Goal: Transaction & Acquisition: Purchase product/service

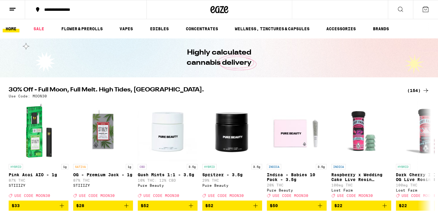
click at [428, 89] on icon at bounding box center [426, 90] width 7 height 7
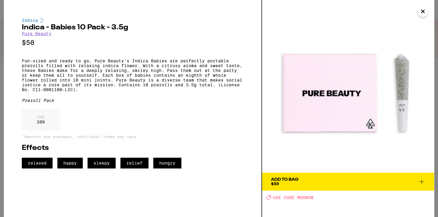
click at [273, 26] on img at bounding box center [348, 86] width 172 height 172
click at [423, 11] on icon "Close" at bounding box center [423, 11] width 3 height 3
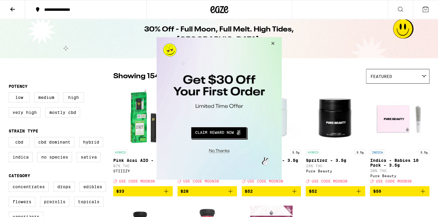
click at [275, 44] on button "Close Modal" at bounding box center [272, 44] width 16 height 14
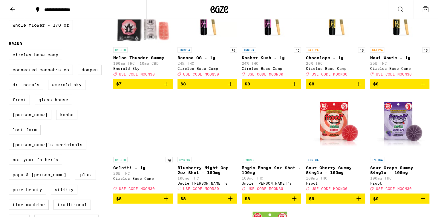
scroll to position [459, 0]
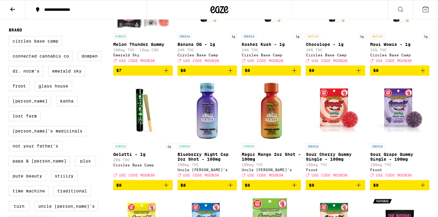
click at [10, 11] on icon at bounding box center [12, 9] width 7 height 7
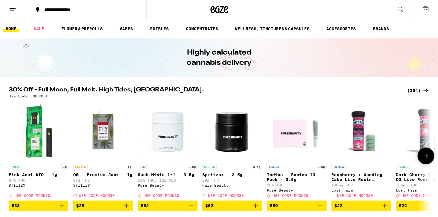
click at [424, 158] on icon at bounding box center [426, 155] width 7 height 7
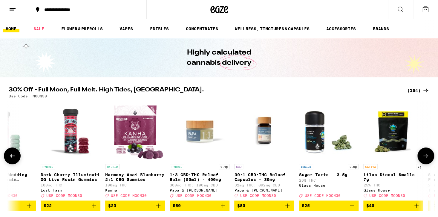
scroll to position [0, 356]
click at [424, 158] on icon at bounding box center [426, 155] width 7 height 7
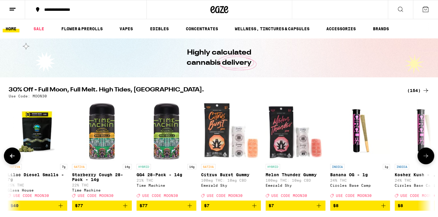
click at [424, 158] on icon at bounding box center [426, 155] width 7 height 7
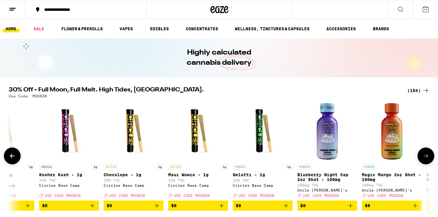
click at [424, 159] on icon at bounding box center [426, 155] width 7 height 7
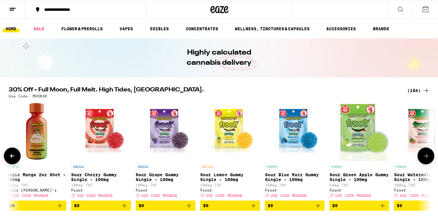
scroll to position [0, 1424]
click at [424, 159] on icon at bounding box center [426, 155] width 7 height 7
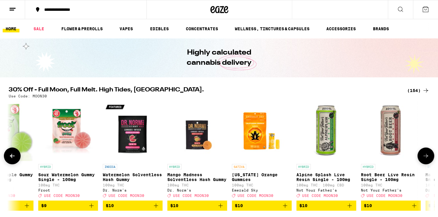
scroll to position [0, 1780]
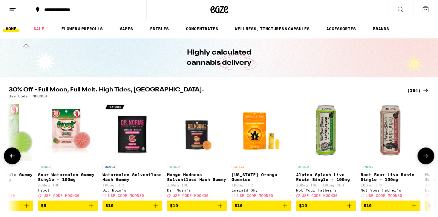
click at [424, 159] on icon at bounding box center [426, 155] width 7 height 7
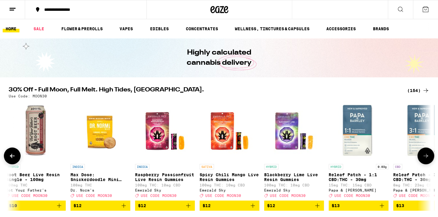
scroll to position [0, 2136]
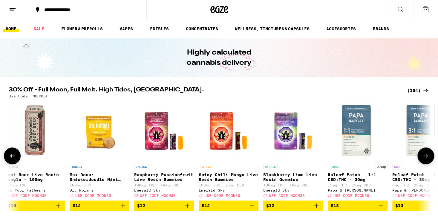
click at [424, 159] on icon at bounding box center [426, 155] width 7 height 7
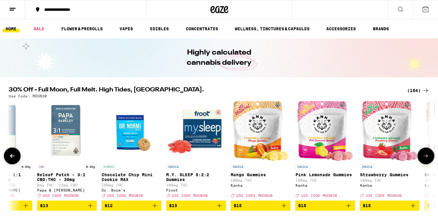
scroll to position [0, 2491]
click at [424, 159] on icon at bounding box center [426, 155] width 7 height 7
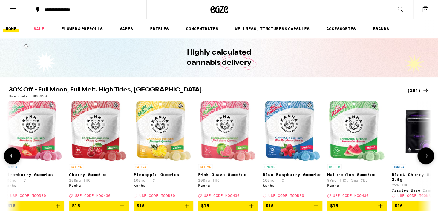
scroll to position [0, 2847]
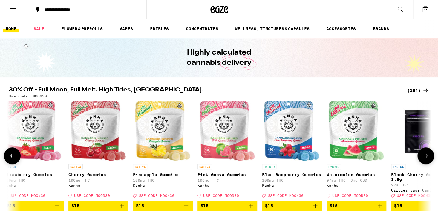
click at [424, 159] on icon at bounding box center [426, 155] width 7 height 7
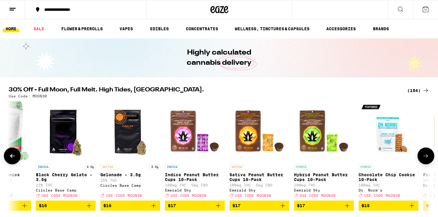
scroll to position [0, 3203]
click at [424, 159] on icon at bounding box center [426, 155] width 7 height 7
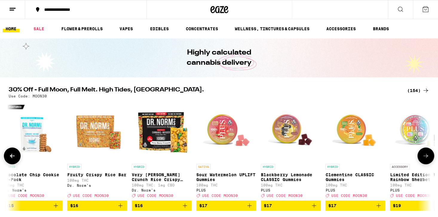
click at [424, 159] on icon at bounding box center [426, 155] width 7 height 7
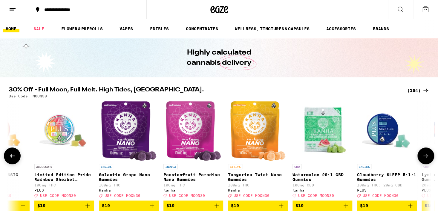
click at [424, 159] on icon at bounding box center [426, 155] width 7 height 7
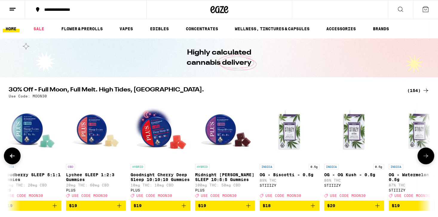
click at [424, 159] on icon at bounding box center [426, 155] width 7 height 7
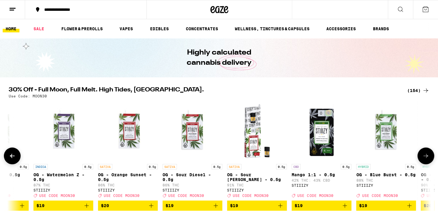
scroll to position [0, 4627]
click at [425, 159] on icon at bounding box center [426, 155] width 7 height 7
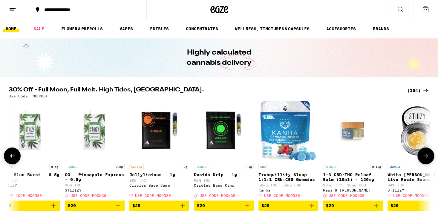
click at [425, 159] on icon at bounding box center [426, 155] width 7 height 7
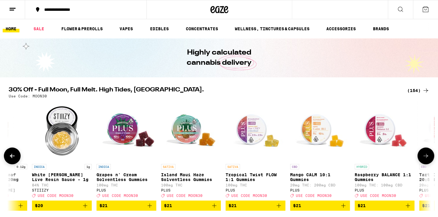
click at [425, 159] on icon at bounding box center [426, 155] width 7 height 7
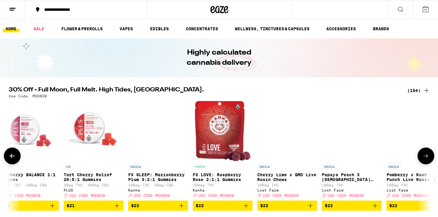
click at [425, 159] on icon at bounding box center [426, 155] width 7 height 7
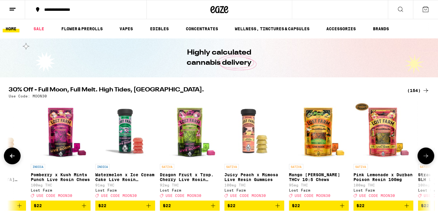
click at [425, 159] on icon at bounding box center [426, 155] width 7 height 7
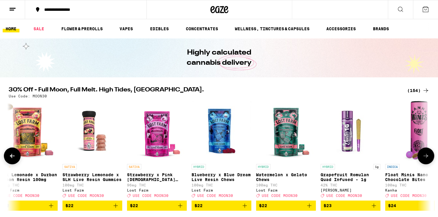
click at [425, 159] on icon at bounding box center [426, 155] width 7 height 7
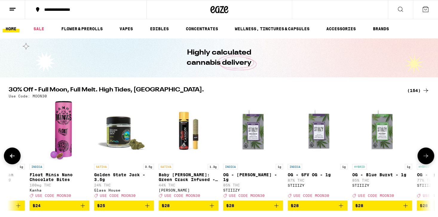
click at [425, 159] on icon at bounding box center [426, 155] width 7 height 7
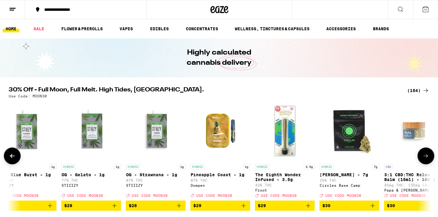
click at [425, 159] on icon at bounding box center [426, 155] width 7 height 7
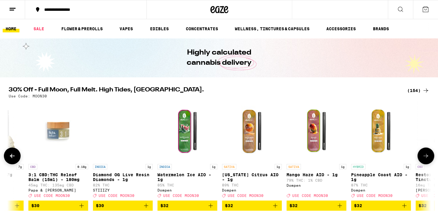
click at [425, 159] on icon at bounding box center [426, 155] width 7 height 7
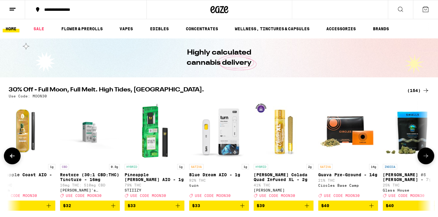
click at [425, 159] on icon at bounding box center [426, 155] width 7 height 7
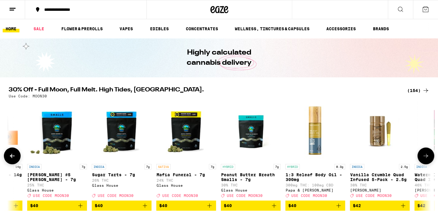
click at [425, 159] on icon at bounding box center [426, 155] width 7 height 7
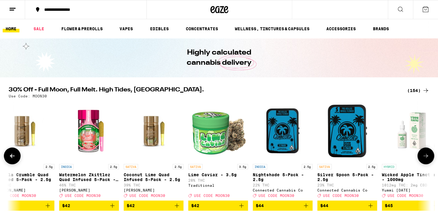
scroll to position [0, 8542]
click at [425, 159] on icon at bounding box center [426, 155] width 7 height 7
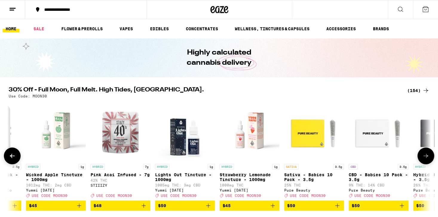
click at [425, 159] on icon at bounding box center [426, 155] width 7 height 7
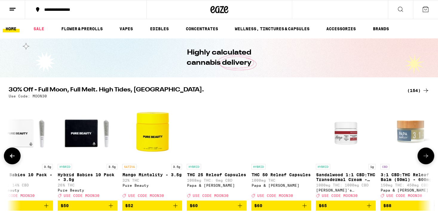
click at [425, 159] on icon at bounding box center [426, 155] width 7 height 7
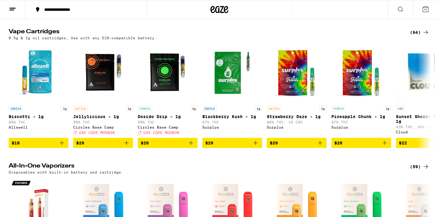
scroll to position [756, 0]
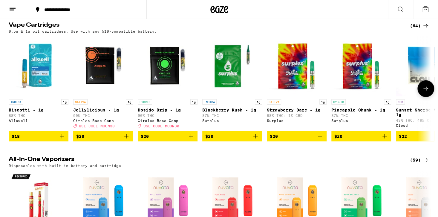
click at [351, 140] on span "$20" at bounding box center [362, 135] width 54 height 7
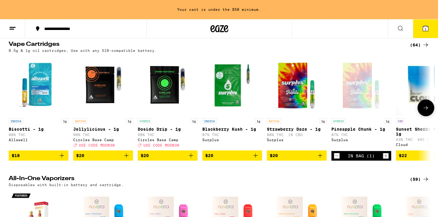
scroll to position [776, 0]
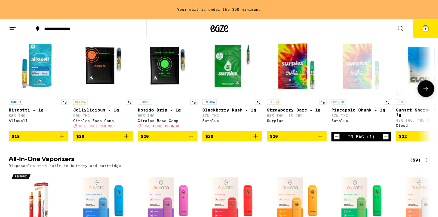
click at [427, 92] on icon at bounding box center [426, 88] width 7 height 7
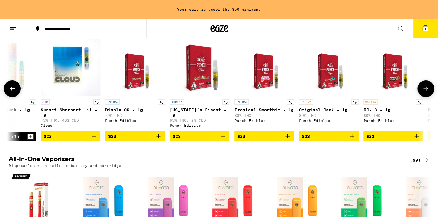
scroll to position [0, 356]
click at [422, 97] on button at bounding box center [426, 88] width 17 height 17
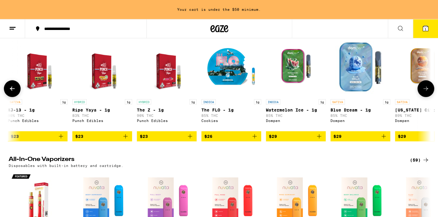
scroll to position [0, 712]
click at [421, 97] on button at bounding box center [426, 88] width 17 height 17
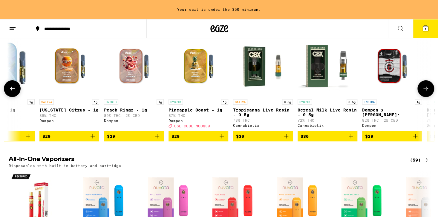
scroll to position [0, 1068]
click at [423, 92] on icon at bounding box center [426, 88] width 7 height 7
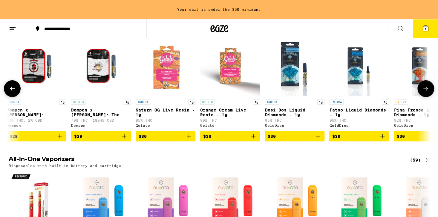
scroll to position [0, 1424]
click at [423, 92] on icon at bounding box center [426, 88] width 7 height 7
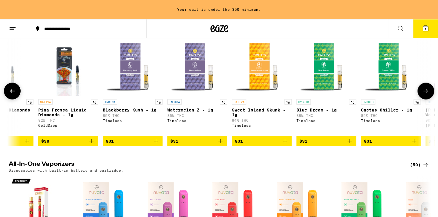
scroll to position [0, 1780]
click at [423, 95] on icon at bounding box center [426, 90] width 7 height 7
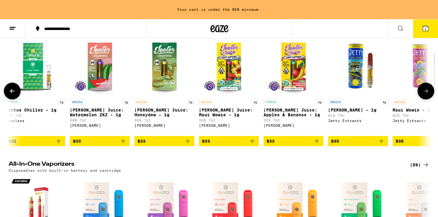
scroll to position [0, 2136]
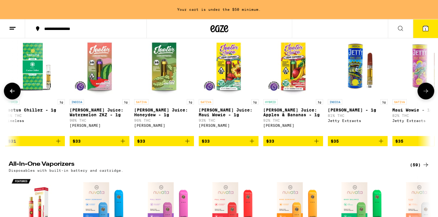
click at [423, 95] on icon at bounding box center [426, 90] width 7 height 7
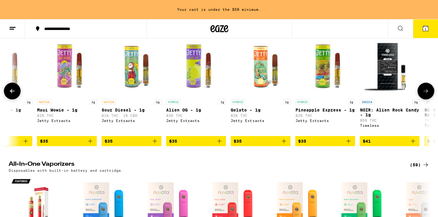
scroll to position [0, 2491]
click at [423, 95] on icon at bounding box center [426, 90] width 7 height 7
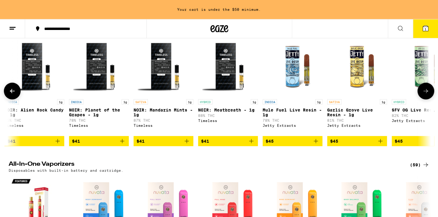
scroll to position [0, 2847]
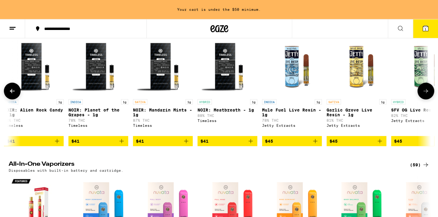
click at [423, 95] on icon at bounding box center [426, 90] width 7 height 7
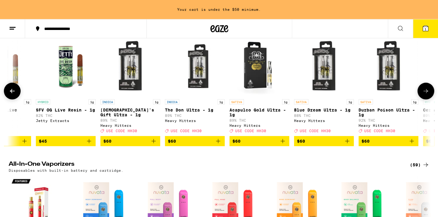
scroll to position [0, 3203]
click at [423, 95] on icon at bounding box center [426, 90] width 7 height 7
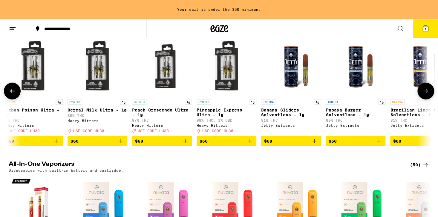
scroll to position [0, 3559]
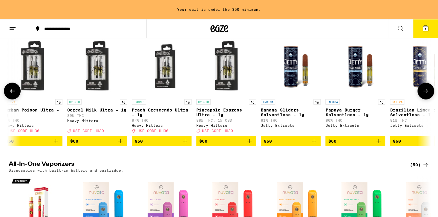
click at [226, 144] on span "$60" at bounding box center [226, 140] width 54 height 7
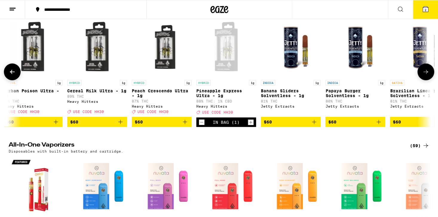
scroll to position [756, 0]
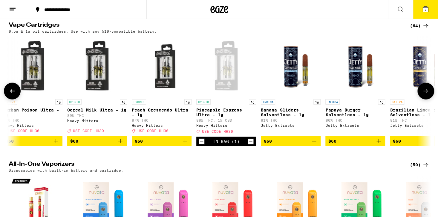
click at [424, 95] on icon at bounding box center [426, 90] width 7 height 7
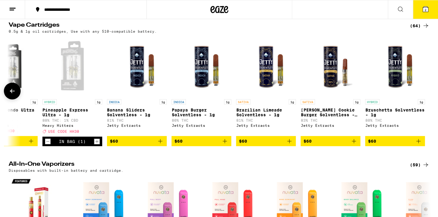
scroll to position [0, 3714]
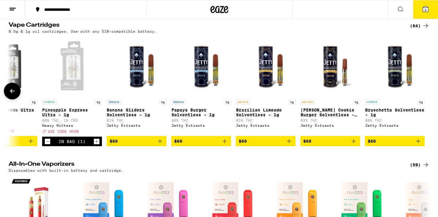
click at [423, 99] on div at bounding box center [426, 91] width 17 height 17
click at [13, 95] on icon at bounding box center [12, 90] width 7 height 7
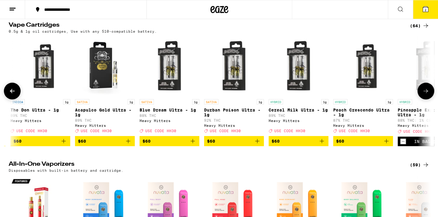
scroll to position [0, 3357]
click at [13, 95] on icon at bounding box center [12, 90] width 7 height 7
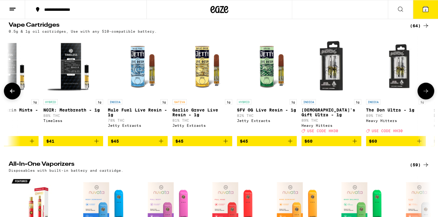
scroll to position [0, 3002]
click at [427, 93] on icon at bounding box center [426, 91] width 5 height 4
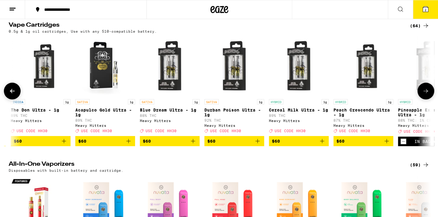
scroll to position [0, 3358]
click at [10, 95] on icon at bounding box center [12, 90] width 7 height 7
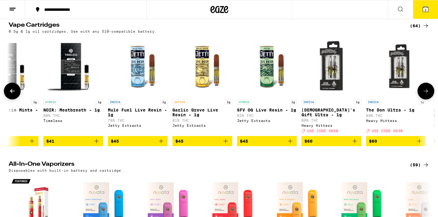
click at [11, 95] on icon at bounding box center [12, 90] width 7 height 7
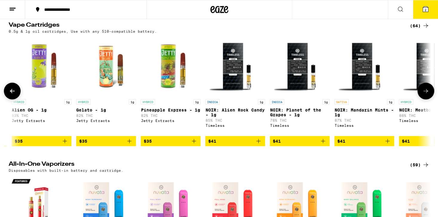
scroll to position [0, 2645]
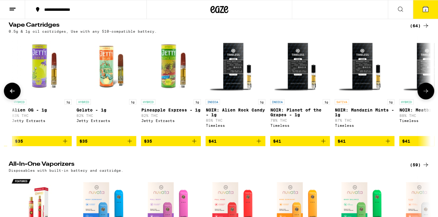
click at [11, 95] on icon at bounding box center [12, 90] width 7 height 7
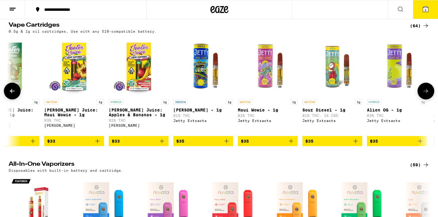
scroll to position [0, 2290]
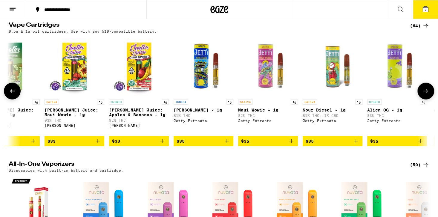
click at [11, 95] on icon at bounding box center [12, 90] width 7 height 7
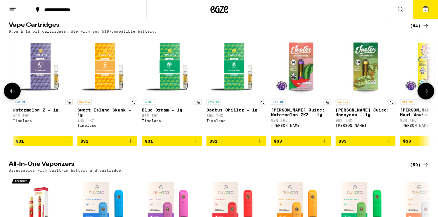
scroll to position [0, 1934]
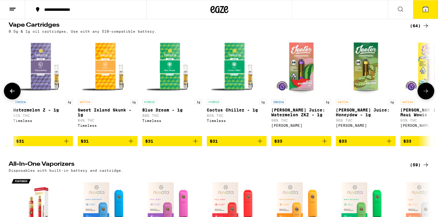
click at [11, 93] on icon at bounding box center [12, 91] width 5 height 4
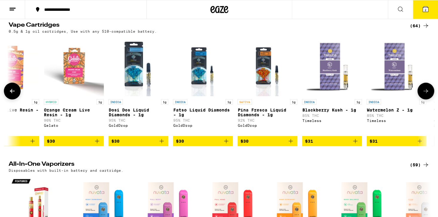
scroll to position [0, 1578]
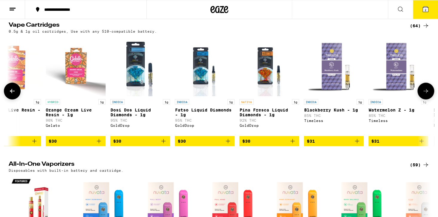
click at [11, 93] on icon at bounding box center [12, 91] width 5 height 4
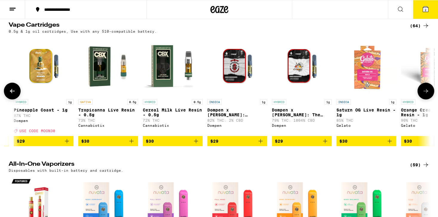
scroll to position [0, 1222]
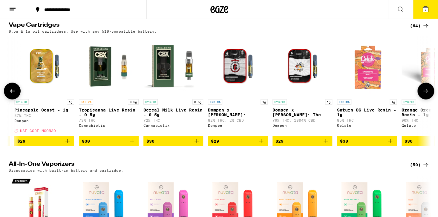
click at [15, 95] on icon at bounding box center [12, 90] width 7 height 7
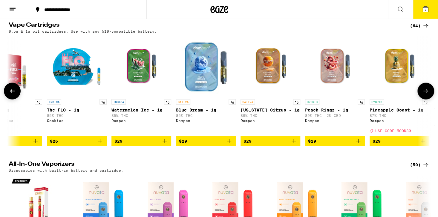
scroll to position [0, 866]
click at [15, 95] on icon at bounding box center [12, 90] width 7 height 7
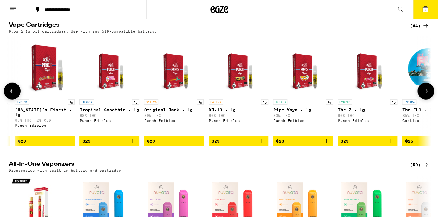
scroll to position [0, 510]
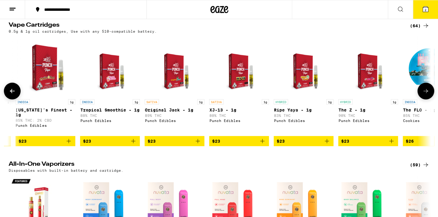
drag, startPoint x: 170, startPoint y: 167, endPoint x: 131, endPoint y: 132, distance: 53.2
click at [170, 144] on span "$23" at bounding box center [175, 140] width 54 height 7
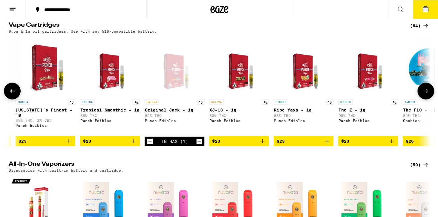
click at [10, 95] on icon at bounding box center [12, 90] width 7 height 7
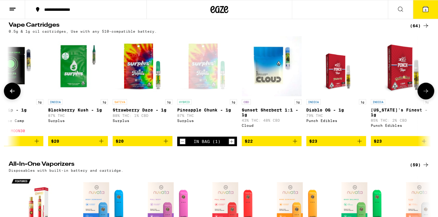
scroll to position [0, 154]
click at [78, 144] on span "$20" at bounding box center [78, 140] width 54 height 7
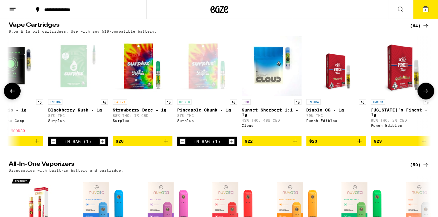
click at [11, 95] on icon at bounding box center [12, 90] width 7 height 7
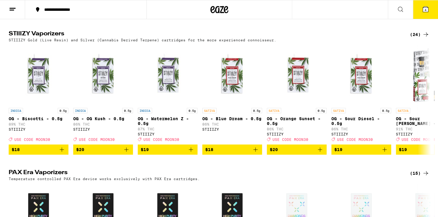
scroll to position [1050, 0]
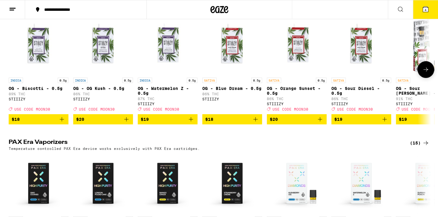
click at [300, 123] on span "$20" at bounding box center [297, 118] width 54 height 7
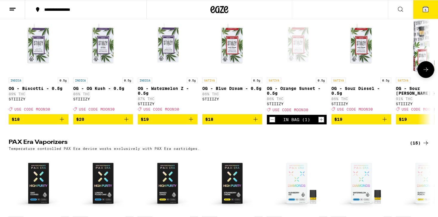
click at [427, 73] on icon at bounding box center [426, 69] width 7 height 7
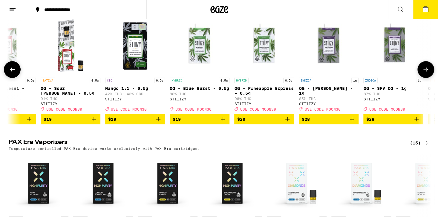
scroll to position [0, 356]
click at [265, 123] on span "$20" at bounding box center [264, 118] width 54 height 7
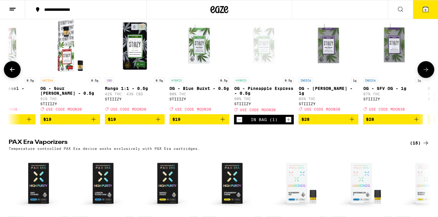
click at [423, 73] on icon at bounding box center [426, 69] width 7 height 7
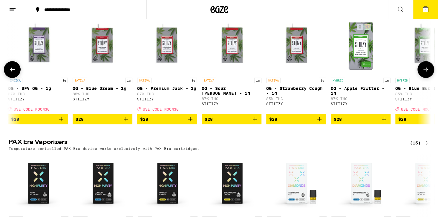
scroll to position [0, 712]
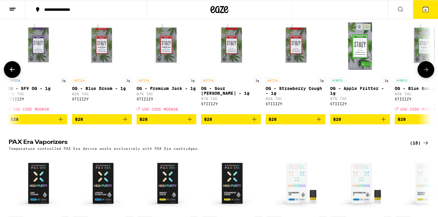
drag, startPoint x: 162, startPoint y: 152, endPoint x: 412, endPoint y: 109, distance: 254.0
click at [162, 123] on span "$28" at bounding box center [167, 118] width 54 height 7
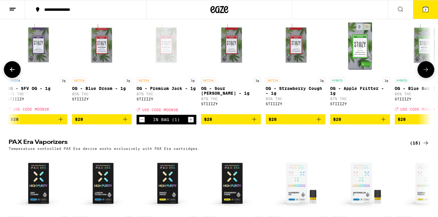
click at [427, 71] on icon at bounding box center [426, 69] width 5 height 4
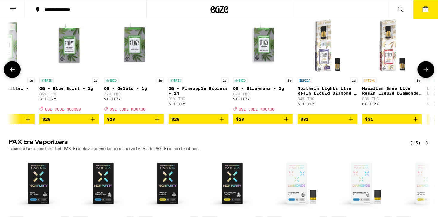
scroll to position [0, 1068]
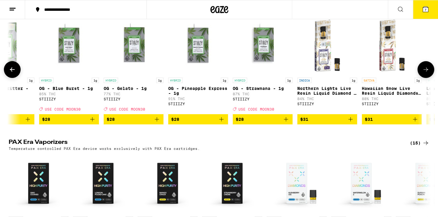
click at [427, 73] on icon at bounding box center [426, 69] width 7 height 7
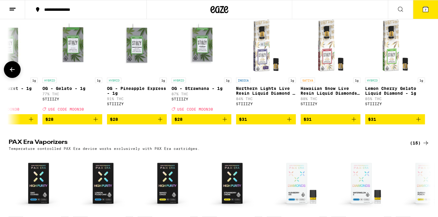
scroll to position [0, 1129]
click at [392, 123] on span "$31" at bounding box center [395, 118] width 54 height 7
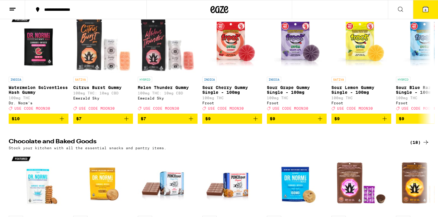
scroll to position [1734, 0]
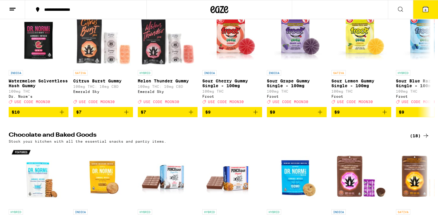
click at [424, 12] on icon at bounding box center [425, 9] width 5 height 5
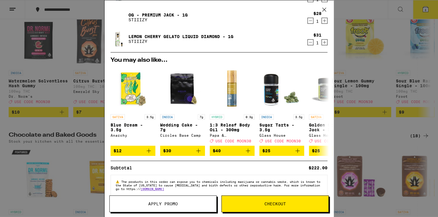
scroll to position [151, 0]
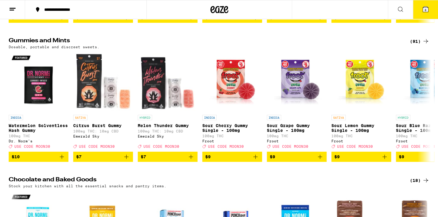
scroll to position [1811, 0]
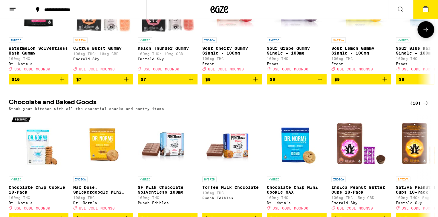
click at [424, 33] on icon at bounding box center [426, 29] width 7 height 7
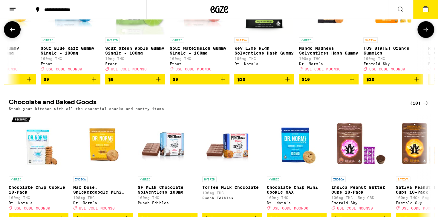
scroll to position [0, 356]
click at [424, 33] on icon at bounding box center [426, 29] width 7 height 7
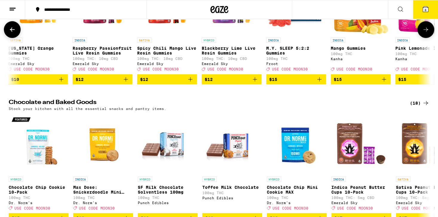
scroll to position [0, 712]
click at [424, 33] on icon at bounding box center [426, 29] width 7 height 7
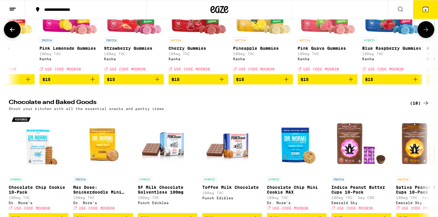
scroll to position [0, 1068]
click at [200, 83] on span "$15" at bounding box center [198, 79] width 54 height 7
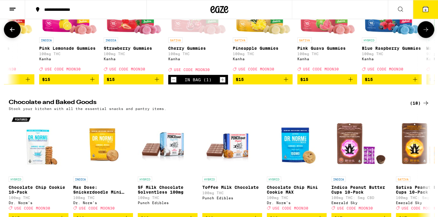
click at [226, 84] on div "In Bag (1)" at bounding box center [198, 80] width 60 height 10
click at [224, 83] on icon "Increment" at bounding box center [222, 79] width 5 height 7
click at [262, 83] on span "$15" at bounding box center [263, 79] width 54 height 7
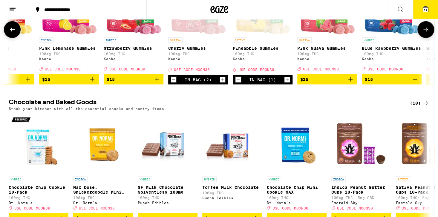
click at [424, 33] on icon at bounding box center [426, 29] width 7 height 7
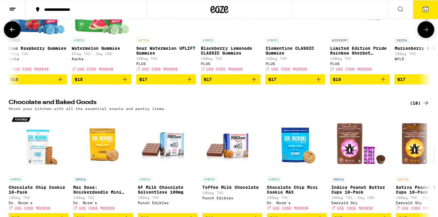
scroll to position [0, 1424]
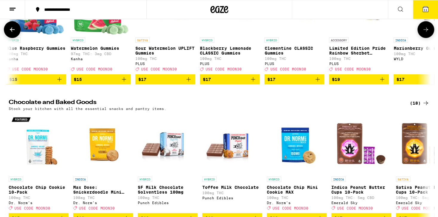
click at [424, 33] on icon at bounding box center [426, 29] width 7 height 7
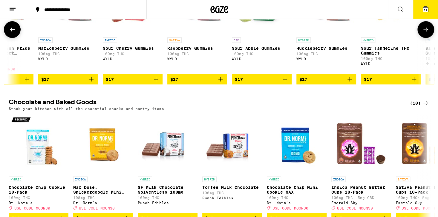
scroll to position [0, 1780]
click at [195, 83] on span "$17" at bounding box center [197, 79] width 54 height 7
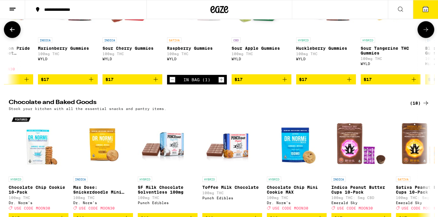
click at [222, 83] on icon "Increment" at bounding box center [221, 79] width 5 height 7
click at [426, 8] on span "14" at bounding box center [426, 10] width 4 height 4
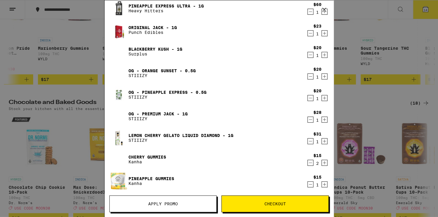
scroll to position [16, 0]
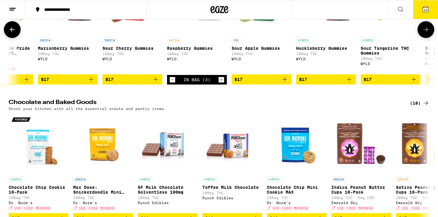
click at [428, 38] on button at bounding box center [426, 29] width 17 height 17
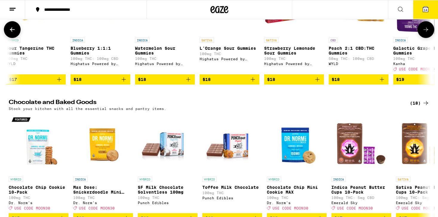
scroll to position [0, 2136]
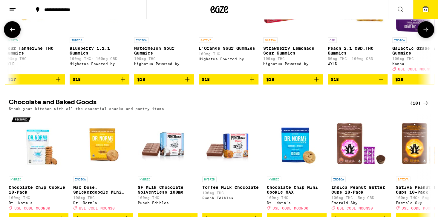
click at [427, 38] on button at bounding box center [426, 29] width 17 height 17
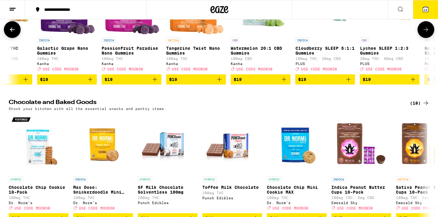
scroll to position [0, 2491]
click at [427, 38] on button at bounding box center [426, 29] width 17 height 17
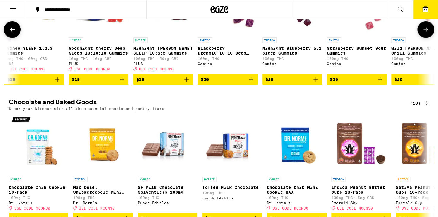
scroll to position [0, 2847]
click at [427, 38] on button at bounding box center [426, 29] width 17 height 17
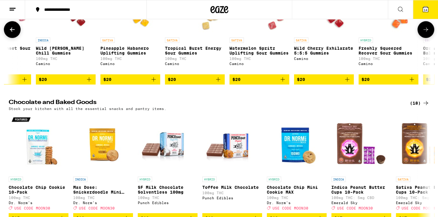
click at [427, 38] on button at bounding box center [426, 29] width 17 height 17
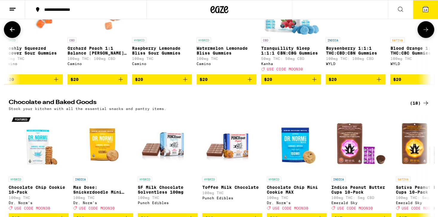
scroll to position [0, 3559]
click at [427, 38] on button at bounding box center [426, 29] width 17 height 17
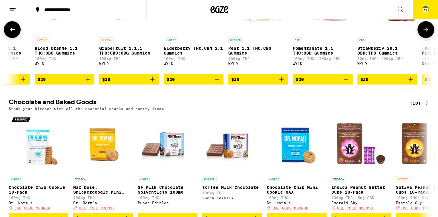
scroll to position [0, 3915]
click at [12, 33] on icon at bounding box center [12, 29] width 7 height 7
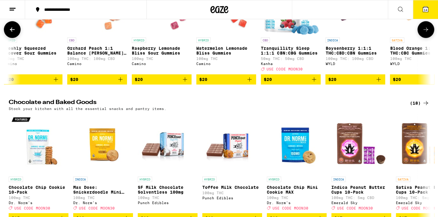
scroll to position [0, 3559]
click at [12, 33] on icon at bounding box center [12, 29] width 7 height 7
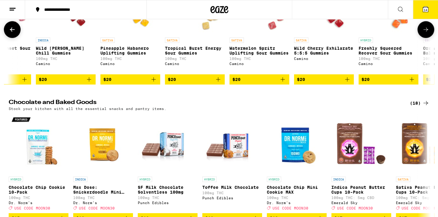
click at [12, 33] on icon at bounding box center [12, 29] width 7 height 7
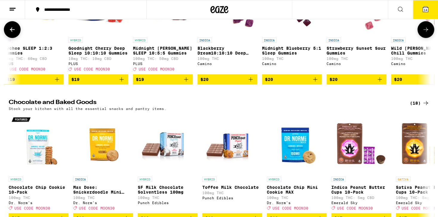
click at [13, 33] on icon at bounding box center [12, 29] width 7 height 7
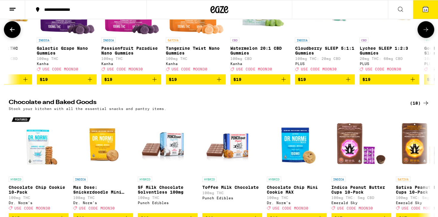
scroll to position [0, 2491]
click at [13, 33] on icon at bounding box center [12, 29] width 7 height 7
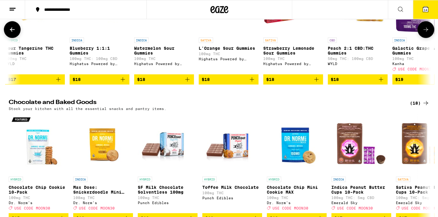
click at [13, 33] on icon at bounding box center [12, 29] width 7 height 7
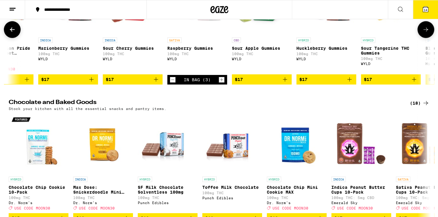
click at [13, 33] on icon at bounding box center [12, 29] width 7 height 7
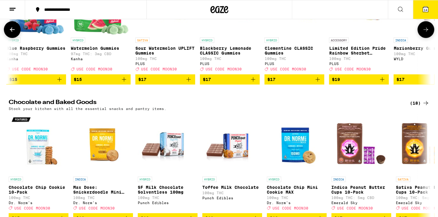
click at [13, 33] on icon at bounding box center [12, 29] width 7 height 7
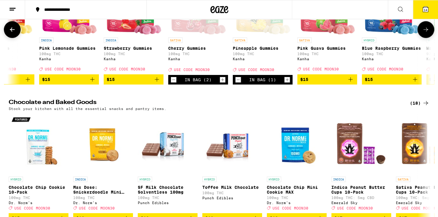
scroll to position [0, 1067]
click at [13, 33] on icon at bounding box center [12, 29] width 7 height 7
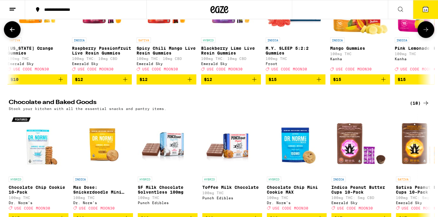
scroll to position [0, 712]
click at [424, 33] on icon at bounding box center [426, 29] width 7 height 7
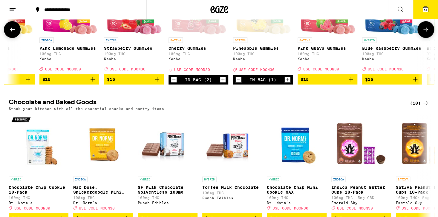
scroll to position [0, 1068]
click at [131, 83] on span "$15" at bounding box center [134, 79] width 54 height 7
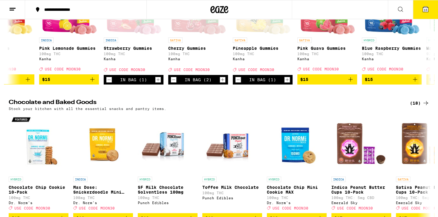
click at [427, 10] on span "15" at bounding box center [426, 10] width 4 height 4
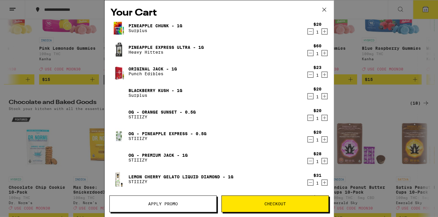
click at [157, 203] on span "Apply Promo" at bounding box center [163, 203] width 30 height 4
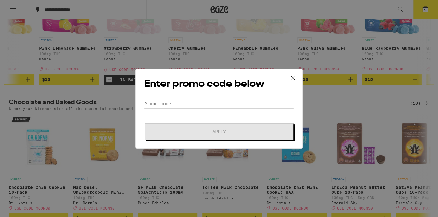
click at [151, 102] on input "Promo Code" at bounding box center [219, 103] width 150 height 9
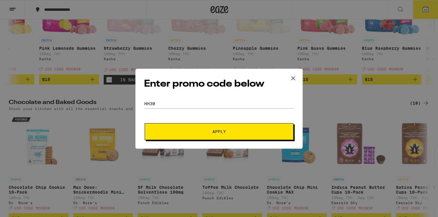
click at [213, 131] on span "Apply" at bounding box center [219, 131] width 13 height 4
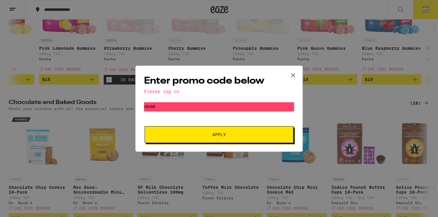
click at [213, 134] on span "Apply" at bounding box center [219, 134] width 13 height 4
click at [163, 91] on div "Please log in" at bounding box center [219, 91] width 150 height 5
click at [166, 106] on input "HH30" at bounding box center [219, 106] width 150 height 9
type input "H"
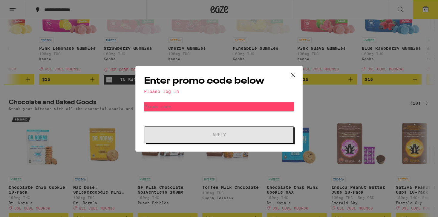
click at [293, 76] on icon at bounding box center [293, 75] width 9 height 9
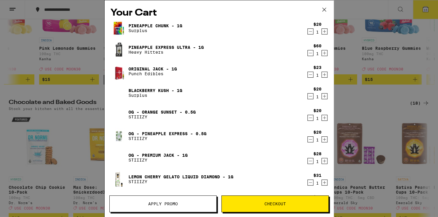
scroll to position [0, 1067]
click at [153, 201] on span "Apply Promo" at bounding box center [163, 203] width 30 height 4
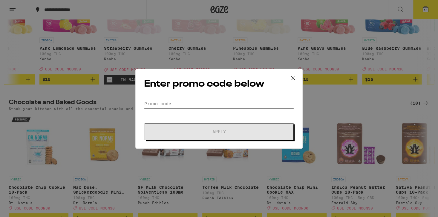
click at [146, 102] on input "Promo Code" at bounding box center [219, 103] width 150 height 9
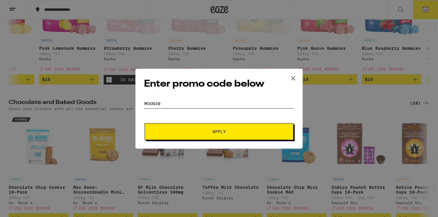
type input "MOON30"
click at [199, 130] on span "Apply" at bounding box center [219, 131] width 108 height 4
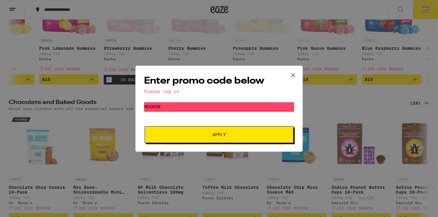
click at [179, 106] on input "MOON30" at bounding box center [219, 106] width 150 height 9
click at [294, 74] on icon at bounding box center [293, 75] width 9 height 9
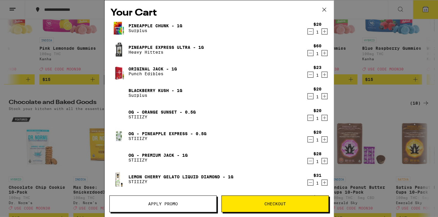
click at [399, 8] on div "Your Cart Pineapple Chunk - 1g Surplus $20 1 Pineapple Express Ultra - 1g Heavy…" at bounding box center [219, 108] width 438 height 217
click at [432, 33] on div "Your Cart Pineapple Chunk - 1g Surplus $20 1 Pineapple Express Ultra - 1g Heavy…" at bounding box center [219, 108] width 438 height 217
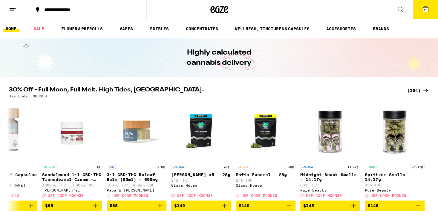
click at [11, 28] on div "Your Cart Pineapple Chunk - 1g Surplus $20 1 Pineapple Express Ultra - 1g Heavy…" at bounding box center [219, 108] width 438 height 217
click at [37, 28] on link "SALE" at bounding box center [39, 28] width 17 height 7
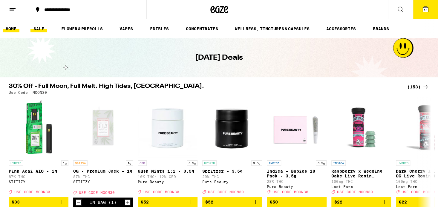
click at [9, 29] on link "HOME" at bounding box center [11, 28] width 17 height 7
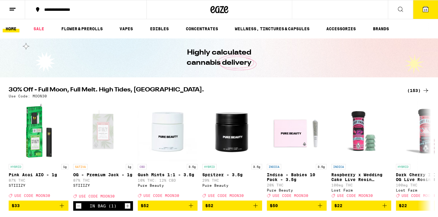
click at [425, 9] on span "15" at bounding box center [426, 10] width 4 height 4
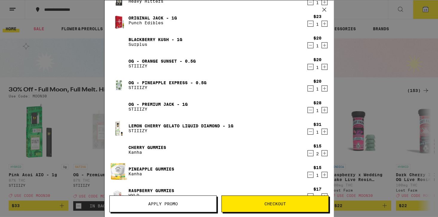
scroll to position [79, 0]
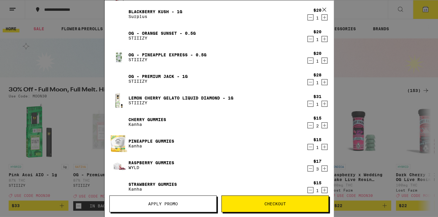
click at [269, 202] on span "Checkout" at bounding box center [276, 203] width 22 height 4
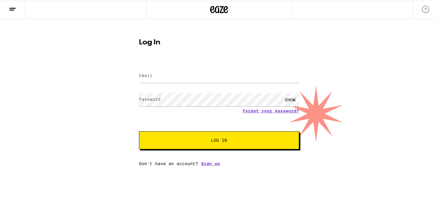
type input "[EMAIL_ADDRESS][DOMAIN_NAME]"
click at [291, 98] on div "SHOW" at bounding box center [290, 99] width 18 height 13
click at [216, 138] on span "Log In" at bounding box center [219, 140] width 16 height 4
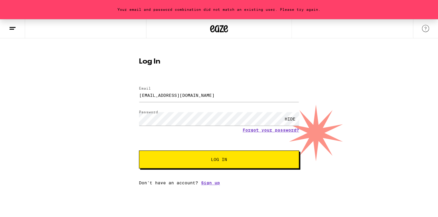
click at [212, 161] on span "Log In" at bounding box center [219, 159] width 16 height 4
click at [226, 161] on span "Log In" at bounding box center [219, 159] width 16 height 4
click at [219, 157] on span "Log In" at bounding box center [219, 159] width 16 height 4
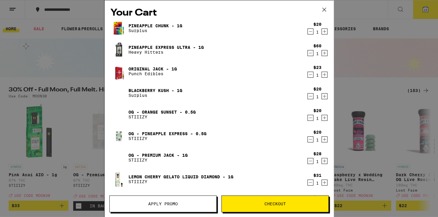
click at [150, 201] on button "Apply Promo" at bounding box center [162, 203] width 107 height 17
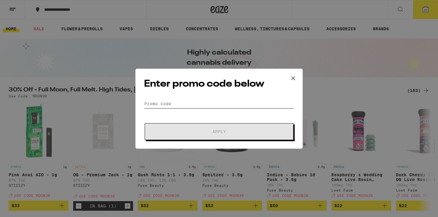
click at [144, 101] on input "Promo Code" at bounding box center [219, 103] width 150 height 9
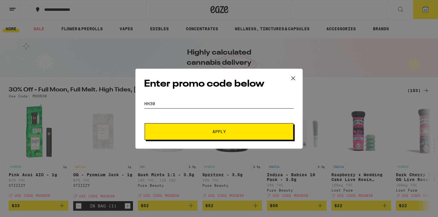
type input "HH30"
click at [224, 131] on span "Apply" at bounding box center [219, 131] width 13 height 4
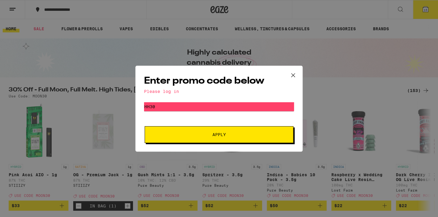
click at [12, 28] on div "Enter promo code below Please log in Promo Code HH30 Apply" at bounding box center [219, 108] width 438 height 217
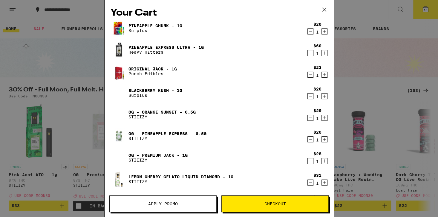
click at [11, 28] on div "Your Cart Pineapple Chunk - 1g Surplus $20 1 Pineapple Express Ultra - 1g Heavy…" at bounding box center [219, 108] width 438 height 217
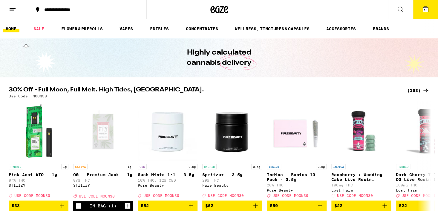
click at [11, 29] on link "HOME" at bounding box center [11, 28] width 17 height 7
click at [11, 28] on link "HOME" at bounding box center [11, 28] width 17 height 7
click at [14, 10] on line at bounding box center [12, 10] width 4 height 0
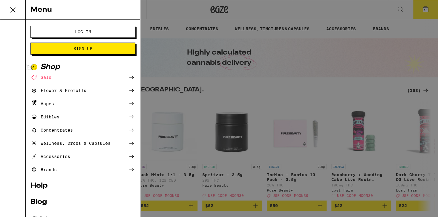
click at [85, 50] on span "Sign Up" at bounding box center [83, 48] width 19 height 4
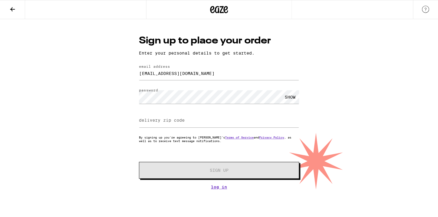
click at [143, 120] on label "delivery zip code" at bounding box center [162, 120] width 46 height 5
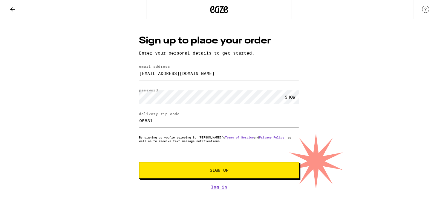
click at [216, 171] on span "Sign Up" at bounding box center [219, 170] width 19 height 4
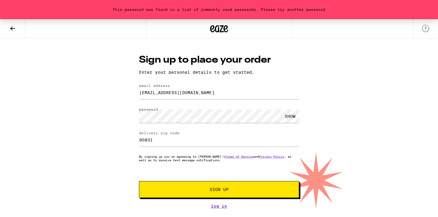
click at [290, 118] on div "SHOW" at bounding box center [290, 115] width 18 height 13
click at [214, 190] on span "Sign Up" at bounding box center [219, 189] width 19 height 4
click at [296, 142] on input "95830" at bounding box center [219, 139] width 160 height 13
type input "95831"
click at [295, 138] on input "95831" at bounding box center [219, 139] width 160 height 13
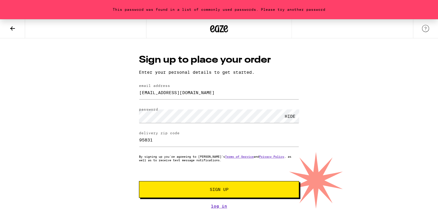
click at [218, 191] on span "Sign Up" at bounding box center [219, 189] width 19 height 4
click at [221, 206] on link "Log In" at bounding box center [219, 205] width 160 height 5
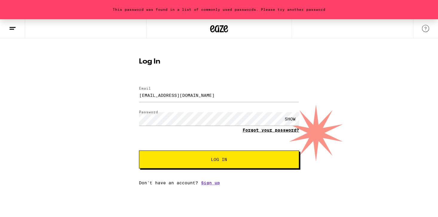
click at [267, 130] on link "Forgot your password?" at bounding box center [271, 129] width 57 height 5
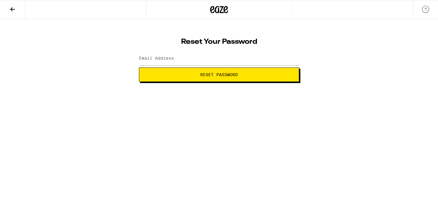
click at [217, 76] on span "Reset Password" at bounding box center [219, 74] width 38 height 4
type input "[EMAIL_ADDRESS][DOMAIN_NAME]"
click at [185, 75] on span "Reset Password" at bounding box center [219, 74] width 150 height 4
click at [142, 58] on label "New password" at bounding box center [155, 58] width 32 height 5
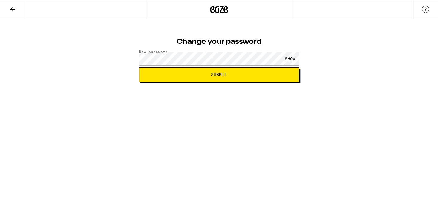
click at [216, 73] on span "Submit" at bounding box center [219, 74] width 16 height 4
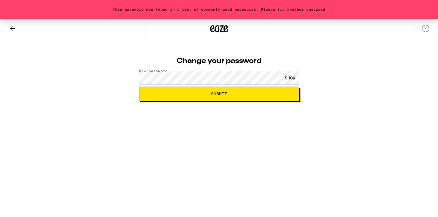
click at [221, 94] on span "Submit" at bounding box center [219, 94] width 16 height 4
click at [214, 94] on span "Submit" at bounding box center [219, 94] width 16 height 4
click at [14, 29] on icon at bounding box center [12, 28] width 7 height 7
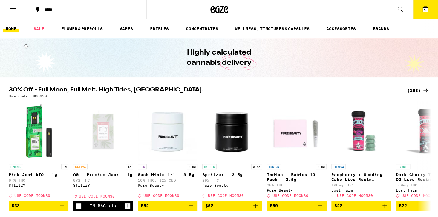
click at [426, 10] on span "15" at bounding box center [426, 10] width 4 height 4
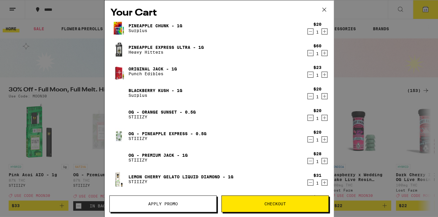
click at [162, 202] on span "Apply Promo" at bounding box center [163, 203] width 30 height 4
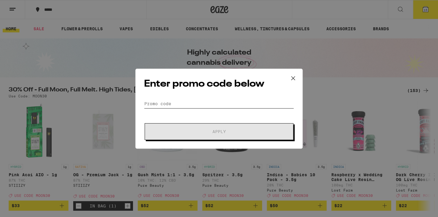
click at [144, 101] on input "Promo Code" at bounding box center [219, 103] width 150 height 9
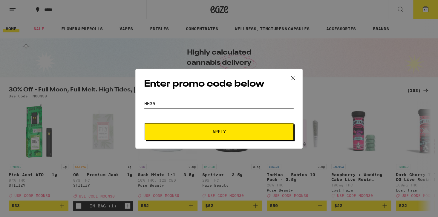
type input "HH30"
click at [228, 131] on span "Apply" at bounding box center [219, 131] width 108 height 4
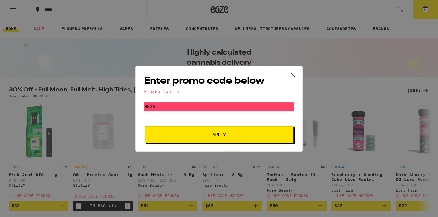
click at [10, 28] on div "Enter promo code below Please log in Promo Code HH30 Apply" at bounding box center [219, 108] width 438 height 217
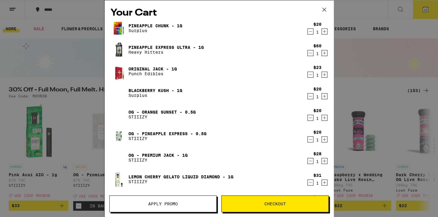
click at [13, 8] on div "Your Cart Pineapple Chunk - 1g Surplus $20 1 Pineapple Express Ultra - 1g Heavy…" at bounding box center [219, 108] width 438 height 217
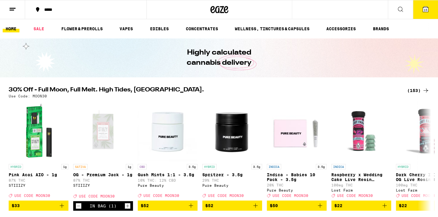
click at [10, 11] on icon at bounding box center [12, 9] width 7 height 7
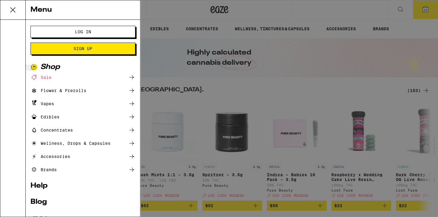
click at [78, 30] on span "Log In" at bounding box center [83, 32] width 16 height 4
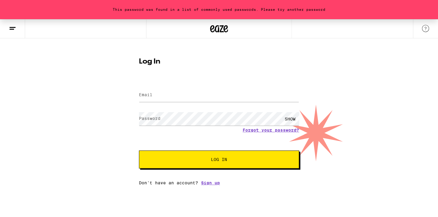
type input "[EMAIL_ADDRESS][DOMAIN_NAME]"
click at [218, 161] on span "Log In" at bounding box center [219, 159] width 16 height 4
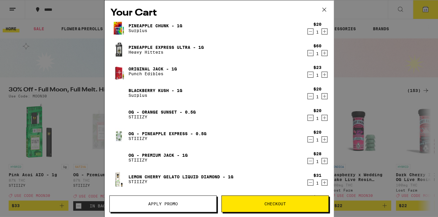
click at [269, 204] on span "Checkout" at bounding box center [276, 203] width 22 height 4
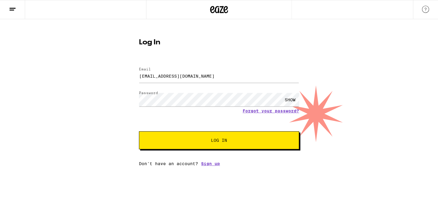
click at [222, 140] on span "Log In" at bounding box center [219, 140] width 16 height 4
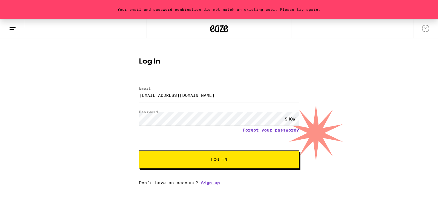
click at [207, 163] on button "Log In" at bounding box center [219, 159] width 160 height 18
click at [209, 162] on button "Log In" at bounding box center [219, 159] width 160 height 18
click at [210, 161] on span "Log In" at bounding box center [219, 159] width 112 height 4
click at [214, 182] on link "Sign up" at bounding box center [210, 182] width 19 height 5
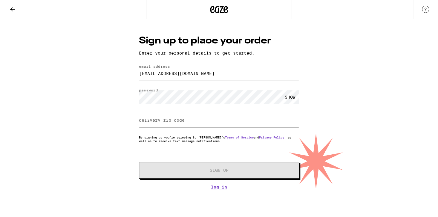
click at [141, 119] on label "delivery zip code" at bounding box center [162, 120] width 46 height 5
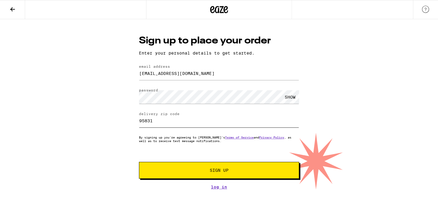
type input "95831"
click at [233, 170] on span "Sign Up" at bounding box center [219, 170] width 119 height 4
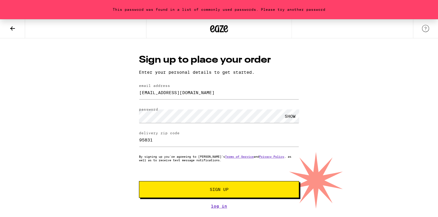
click at [14, 27] on icon at bounding box center [12, 28] width 7 height 7
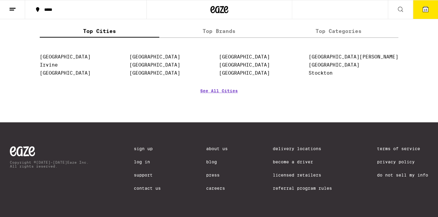
scroll to position [2773, 0]
click at [136, 186] on link "Contact Us" at bounding box center [147, 187] width 27 height 5
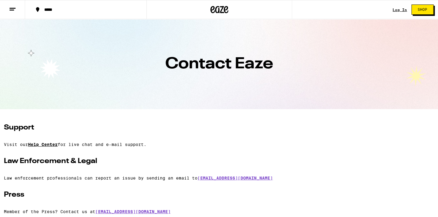
click at [51, 144] on link "Help Center" at bounding box center [43, 144] width 30 height 5
click at [49, 144] on link "Help Center" at bounding box center [43, 144] width 30 height 5
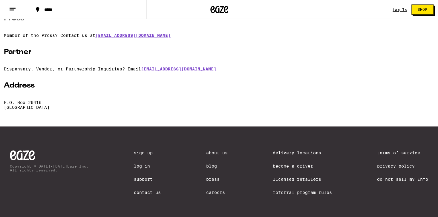
scroll to position [185, 0]
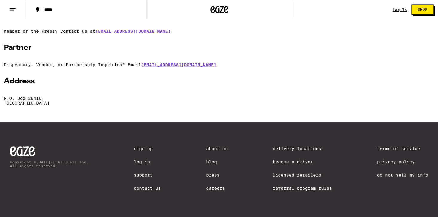
click at [142, 186] on link "Contact Us" at bounding box center [147, 187] width 27 height 5
click at [143, 174] on link "Support" at bounding box center [147, 174] width 27 height 5
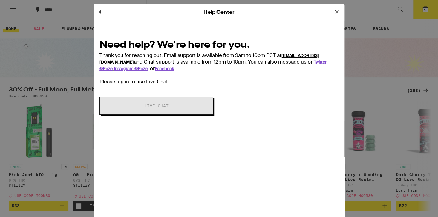
click at [301, 54] on link "[EMAIL_ADDRESS][DOMAIN_NAME]" at bounding box center [210, 59] width 220 height 12
click at [102, 13] on icon at bounding box center [101, 11] width 7 height 7
click at [337, 13] on icon at bounding box center [336, 11] width 7 height 7
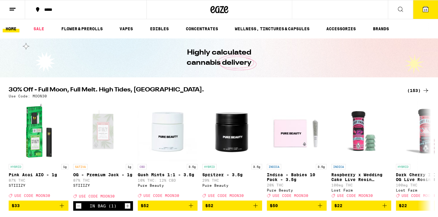
click at [427, 8] on span "15" at bounding box center [426, 10] width 4 height 4
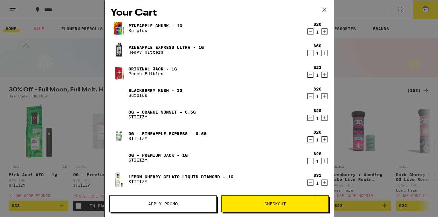
click at [273, 203] on span "Checkout" at bounding box center [276, 203] width 22 height 4
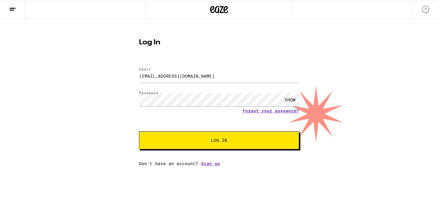
click at [426, 9] on img at bounding box center [425, 9] width 7 height 7
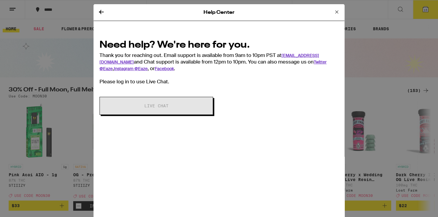
click at [337, 10] on icon at bounding box center [336, 11] width 7 height 7
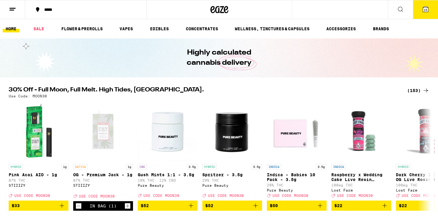
click at [428, 9] on icon at bounding box center [425, 9] width 5 height 5
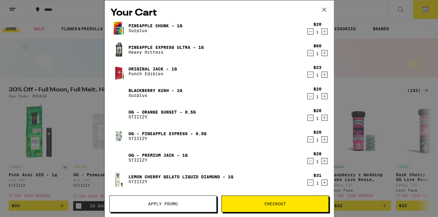
drag, startPoint x: 267, startPoint y: 204, endPoint x: 267, endPoint y: 201, distance: 3.0
click at [267, 202] on span "Checkout" at bounding box center [276, 203] width 22 height 4
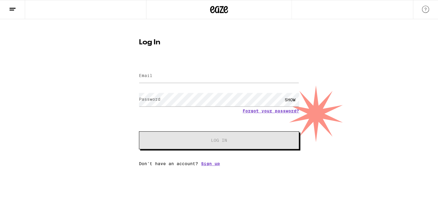
type input "[EMAIL_ADDRESS][DOMAIN_NAME]"
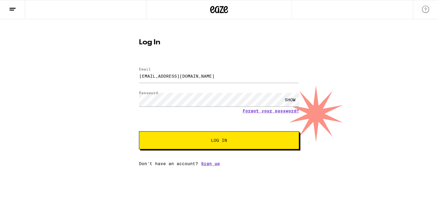
click at [213, 142] on span "Log In" at bounding box center [219, 140] width 16 height 4
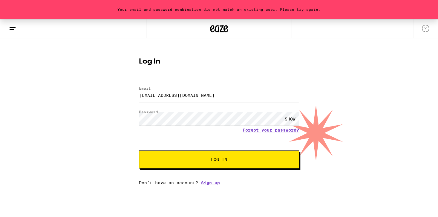
click at [291, 119] on div "SHOW" at bounding box center [290, 118] width 18 height 13
click at [221, 161] on span "Log In" at bounding box center [219, 159] width 16 height 4
click at [220, 161] on span "Log In" at bounding box center [219, 159] width 16 height 4
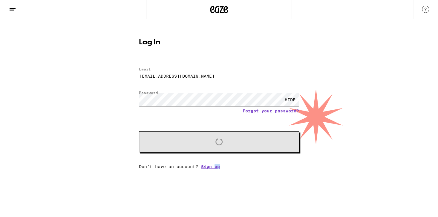
click at [220, 161] on div "Email Email [EMAIL_ADDRESS][DOMAIN_NAME] Password Password HIDE Forgot your pas…" at bounding box center [219, 115] width 160 height 108
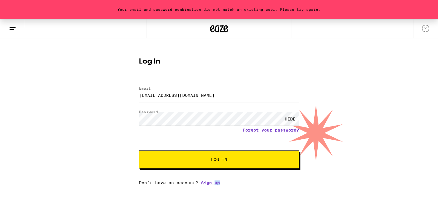
click at [219, 160] on span "Log In" at bounding box center [219, 159] width 16 height 4
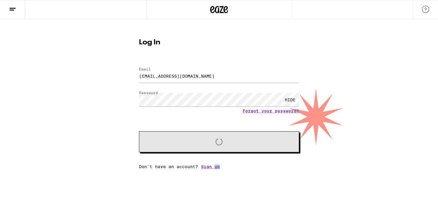
click at [219, 160] on div "Email Email [EMAIL_ADDRESS][DOMAIN_NAME] Password Password HIDE Forgot your pas…" at bounding box center [219, 115] width 160 height 108
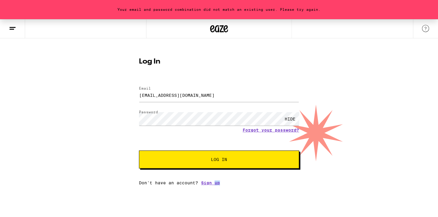
click at [219, 160] on span "Log In" at bounding box center [219, 159] width 16 height 4
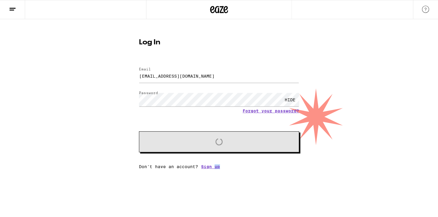
click at [219, 161] on div "Email Email [EMAIL_ADDRESS][DOMAIN_NAME] Password Password HIDE Forgot your pas…" at bounding box center [219, 115] width 160 height 108
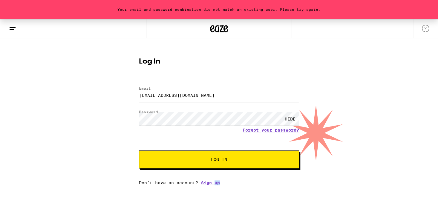
click at [219, 161] on span "Log In" at bounding box center [219, 159] width 16 height 4
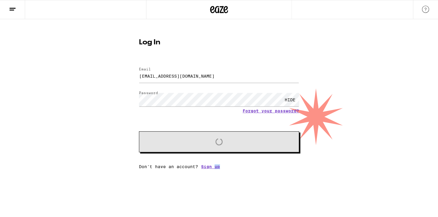
click at [219, 161] on div "Email Email [EMAIL_ADDRESS][DOMAIN_NAME] Password Password HIDE Forgot your pas…" at bounding box center [219, 115] width 160 height 108
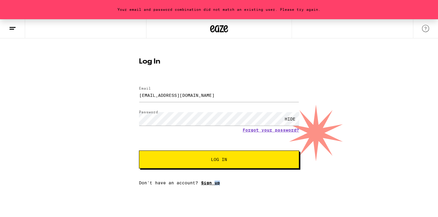
click at [209, 184] on link "Sign up" at bounding box center [210, 182] width 19 height 5
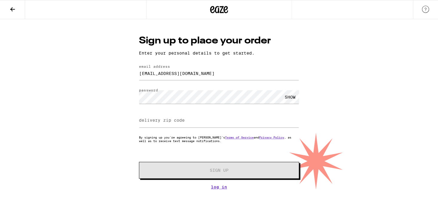
click at [290, 100] on div "SHOW" at bounding box center [290, 96] width 18 height 13
click at [190, 123] on input "delivery zip code" at bounding box center [219, 120] width 160 height 13
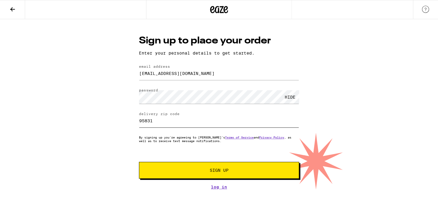
type input "95831"
click at [218, 168] on button "Sign Up" at bounding box center [219, 170] width 160 height 17
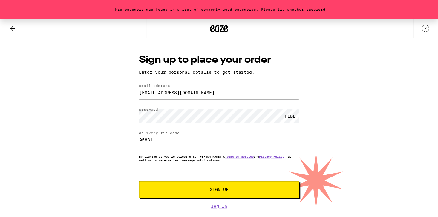
click at [214, 188] on span "Sign Up" at bounding box center [219, 189] width 19 height 4
click at [220, 206] on link "Log In" at bounding box center [219, 205] width 160 height 5
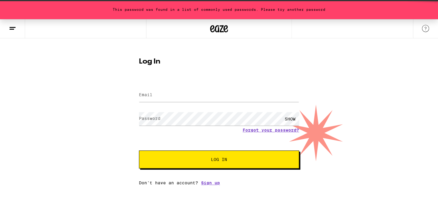
type input "[EMAIL_ADDRESS][DOMAIN_NAME]"
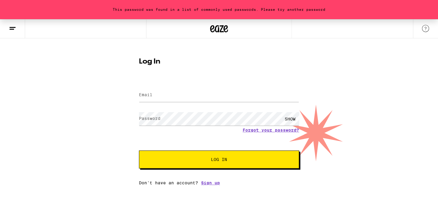
type input "[EMAIL_ADDRESS][DOMAIN_NAME]"
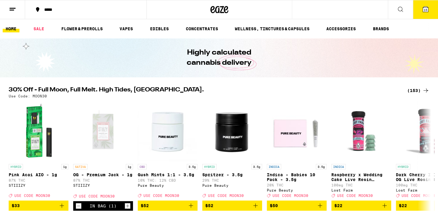
click at [14, 28] on link "HOME" at bounding box center [11, 28] width 17 height 7
click at [9, 27] on link "HOME" at bounding box center [11, 28] width 17 height 7
click at [10, 27] on link "HOME" at bounding box center [11, 28] width 17 height 7
click at [13, 27] on link "HOME" at bounding box center [11, 28] width 17 height 7
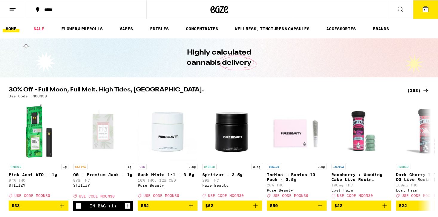
click at [13, 7] on icon at bounding box center [12, 9] width 7 height 7
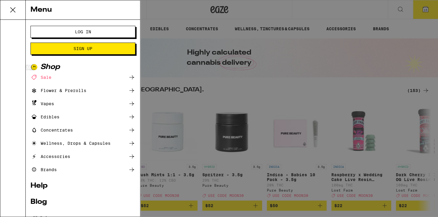
click at [36, 185] on link "Help" at bounding box center [83, 185] width 105 height 7
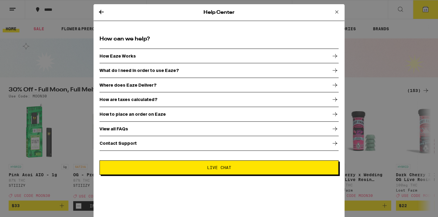
click at [217, 167] on span "Live Chat" at bounding box center [219, 167] width 24 height 4
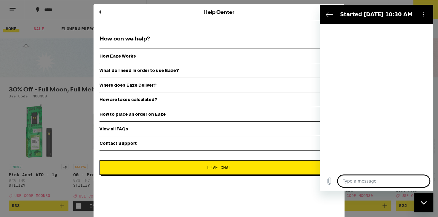
type textarea "x"
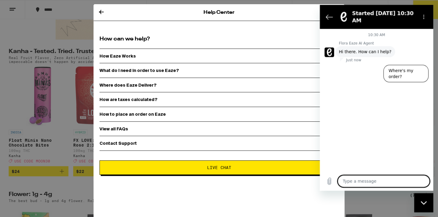
scroll to position [374, 0]
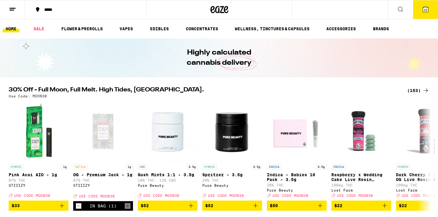
click at [428, 10] on span "15" at bounding box center [426, 10] width 4 height 4
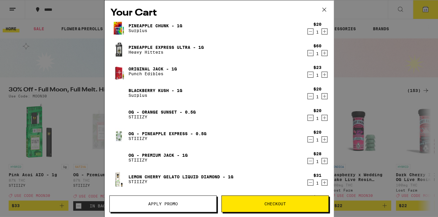
click at [151, 203] on span "Apply Promo" at bounding box center [163, 203] width 30 height 4
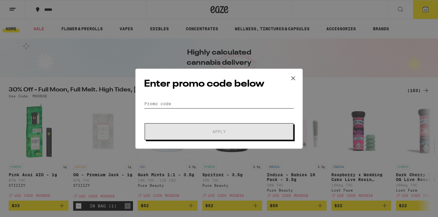
click at [145, 101] on input "Promo Code" at bounding box center [219, 103] width 150 height 9
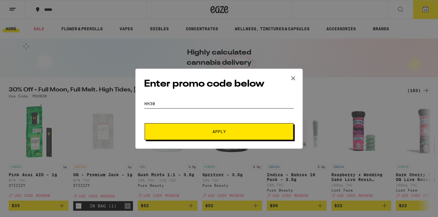
type input "HH30"
click at [216, 129] on span "Apply" at bounding box center [219, 131] width 13 height 4
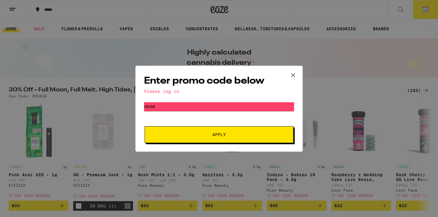
click at [426, 9] on div "Enter promo code below Please log in Promo Code HH30 Apply" at bounding box center [219, 108] width 438 height 217
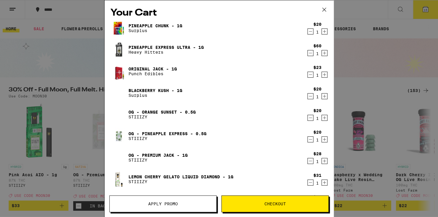
click at [424, 9] on div "Your Cart Pineapple Chunk - 1g Surplus $20 1 Pineapple Express Ultra - 1g Heavy…" at bounding box center [219, 108] width 438 height 217
click at [270, 204] on span "Checkout" at bounding box center [276, 203] width 22 height 4
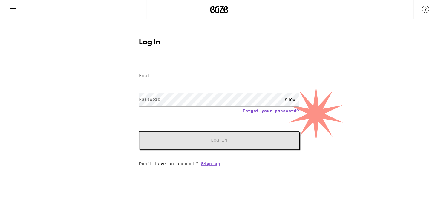
type input "[EMAIL_ADDRESS][DOMAIN_NAME]"
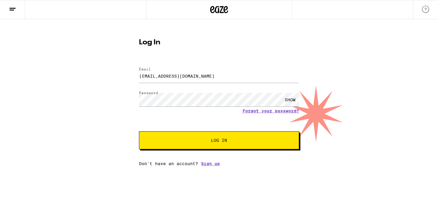
click at [217, 145] on button "Log In" at bounding box center [219, 140] width 160 height 18
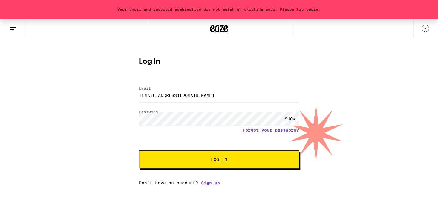
click at [12, 30] on icon at bounding box center [12, 28] width 7 height 7
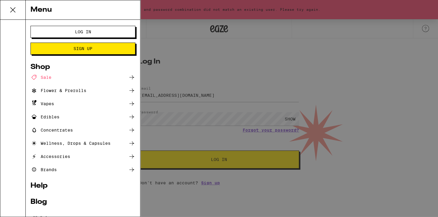
click at [11, 12] on icon at bounding box center [13, 10] width 12 height 12
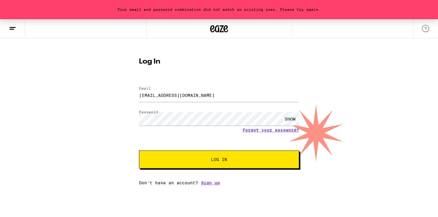
click at [13, 29] on icon at bounding box center [12, 28] width 7 height 7
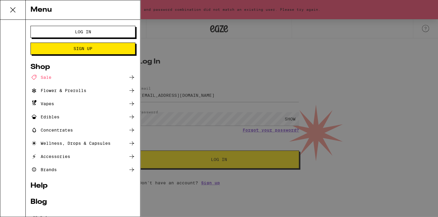
click at [41, 188] on link "Help" at bounding box center [83, 185] width 105 height 7
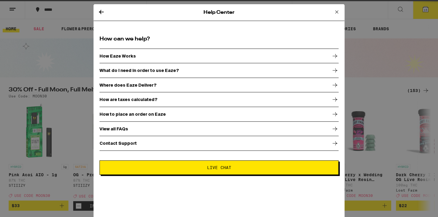
click at [121, 141] on p "Contact Support" at bounding box center [118, 143] width 37 height 5
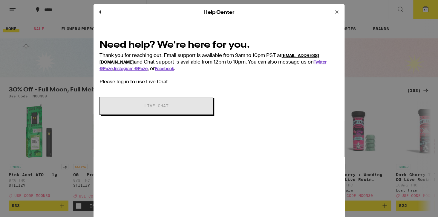
click at [293, 55] on link "[EMAIL_ADDRESS][DOMAIN_NAME]" at bounding box center [210, 59] width 220 height 12
